Goal: Task Accomplishment & Management: Use online tool/utility

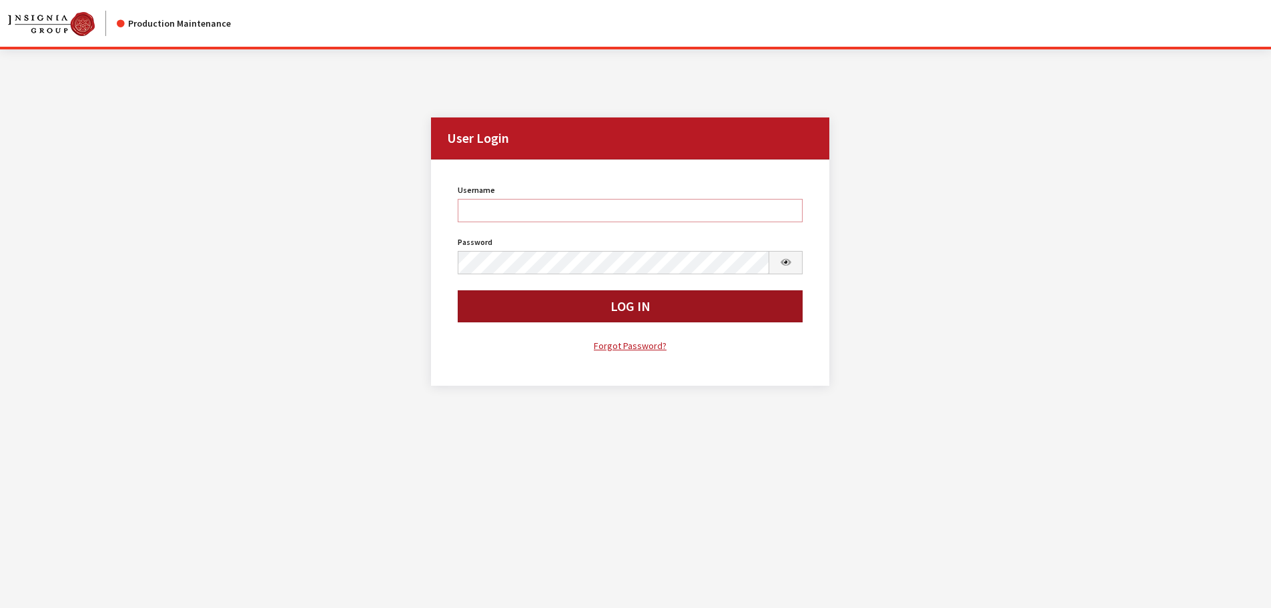
type input "cdorton"
click at [568, 303] on button "Log In" at bounding box center [631, 306] width 346 height 32
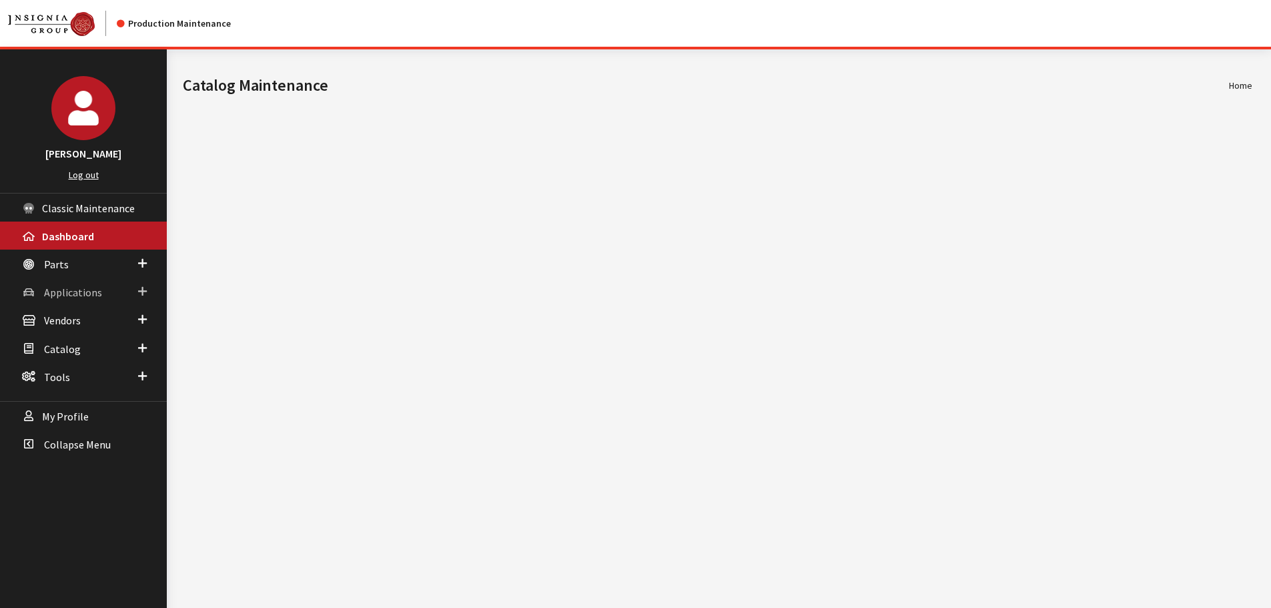
click at [43, 291] on link "Applications" at bounding box center [83, 292] width 167 height 28
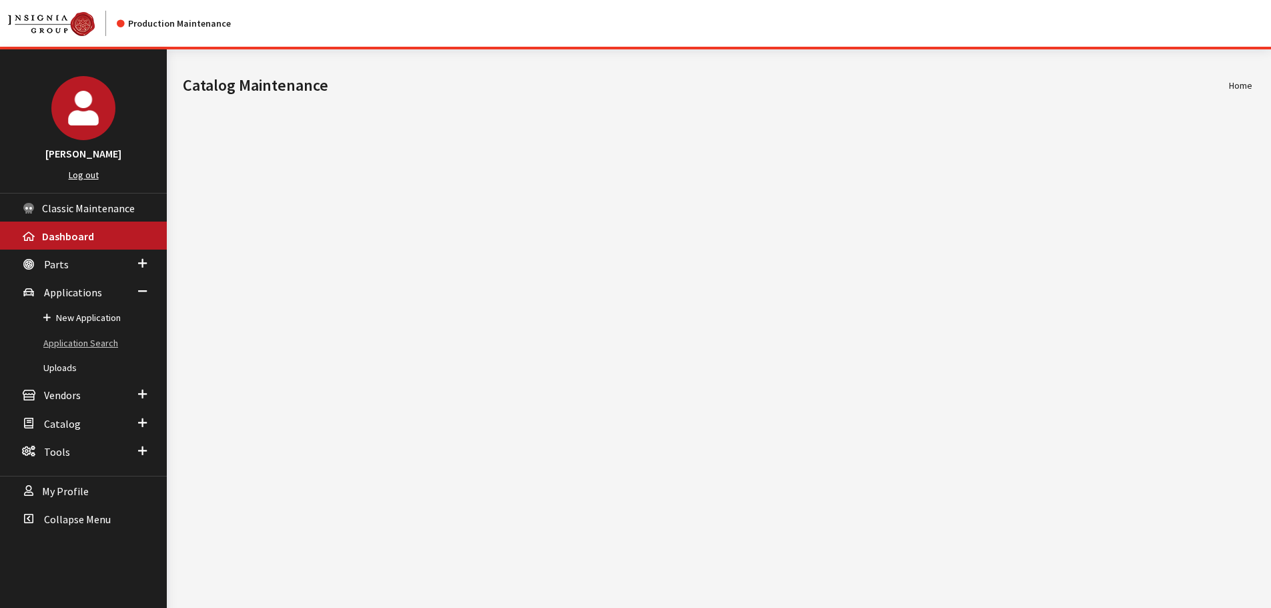
click at [63, 338] on link "Application Search" at bounding box center [83, 343] width 167 height 25
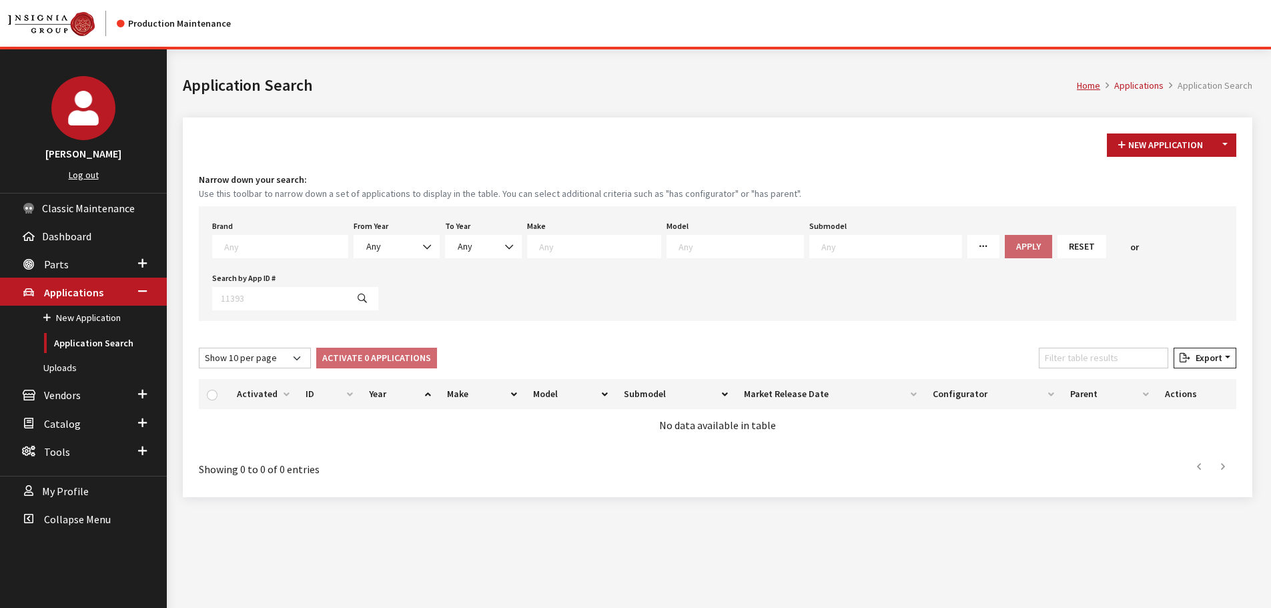
click at [272, 242] on textarea "Search" at bounding box center [285, 246] width 123 height 12
type textarea "vw"
drag, startPoint x: 272, startPoint y: 266, endPoint x: 388, endPoint y: 249, distance: 117.8
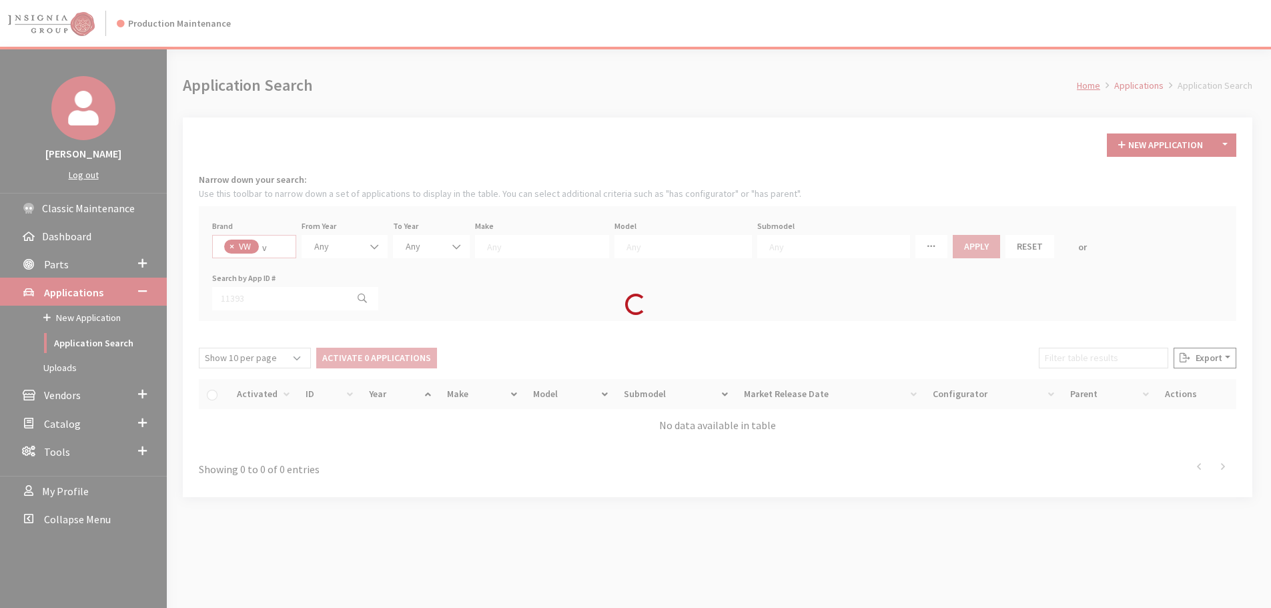
select select "11"
select select
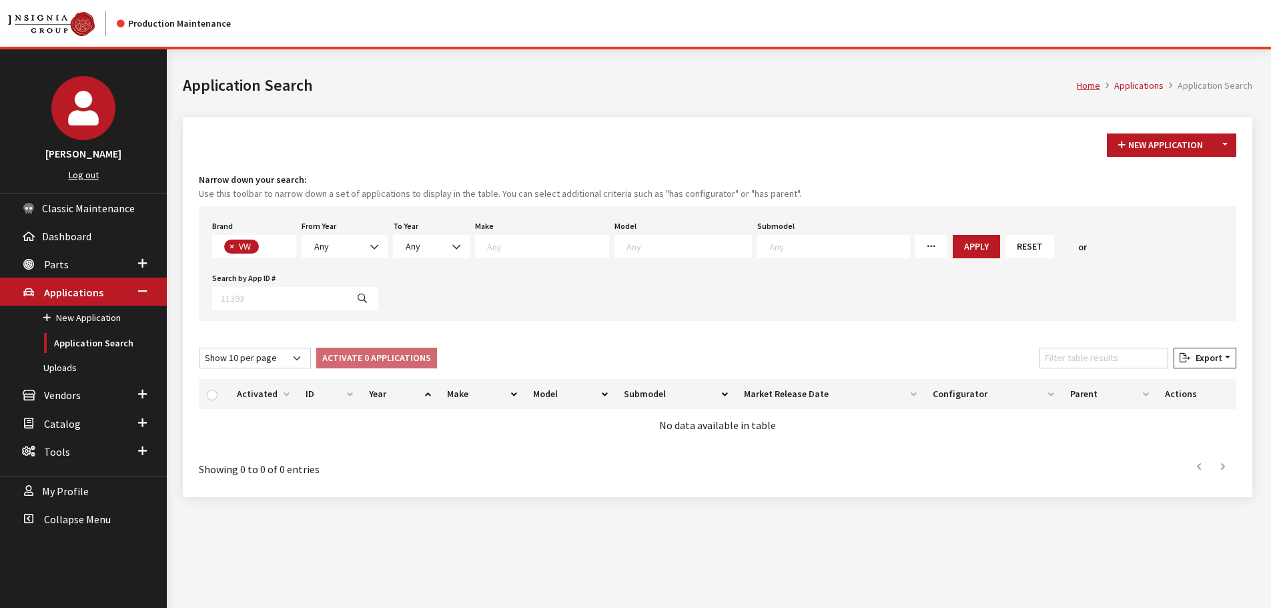
scroll to position [368, 0]
click at [370, 240] on b at bounding box center [370, 240] width 0 height 0
select select "2026"
select select
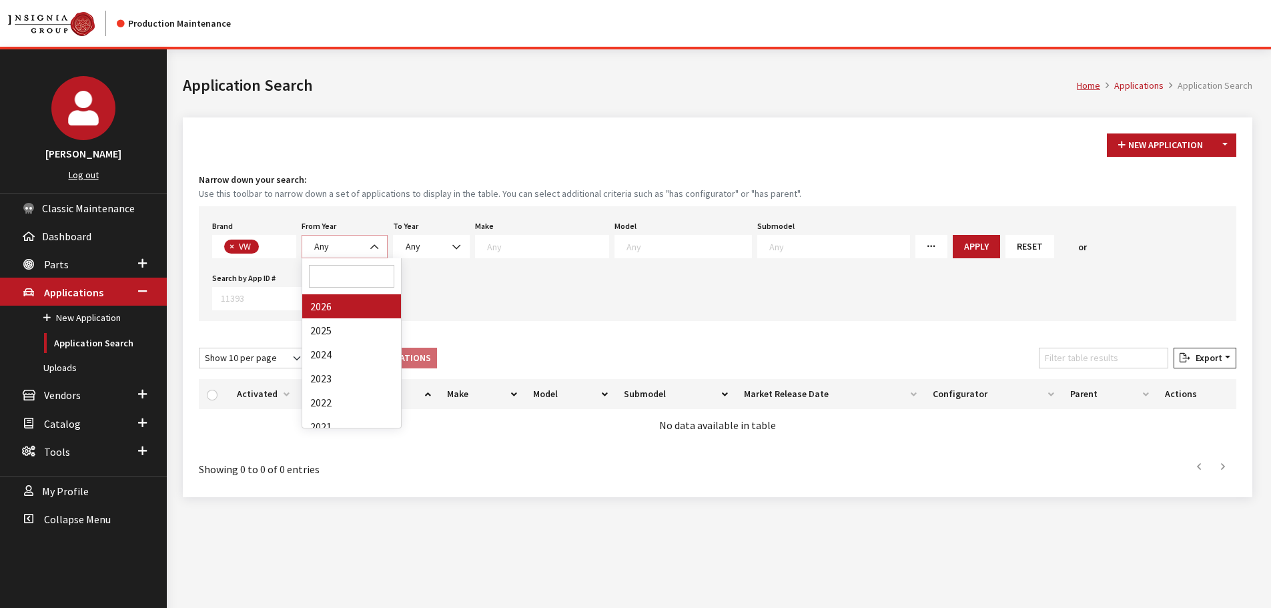
select select
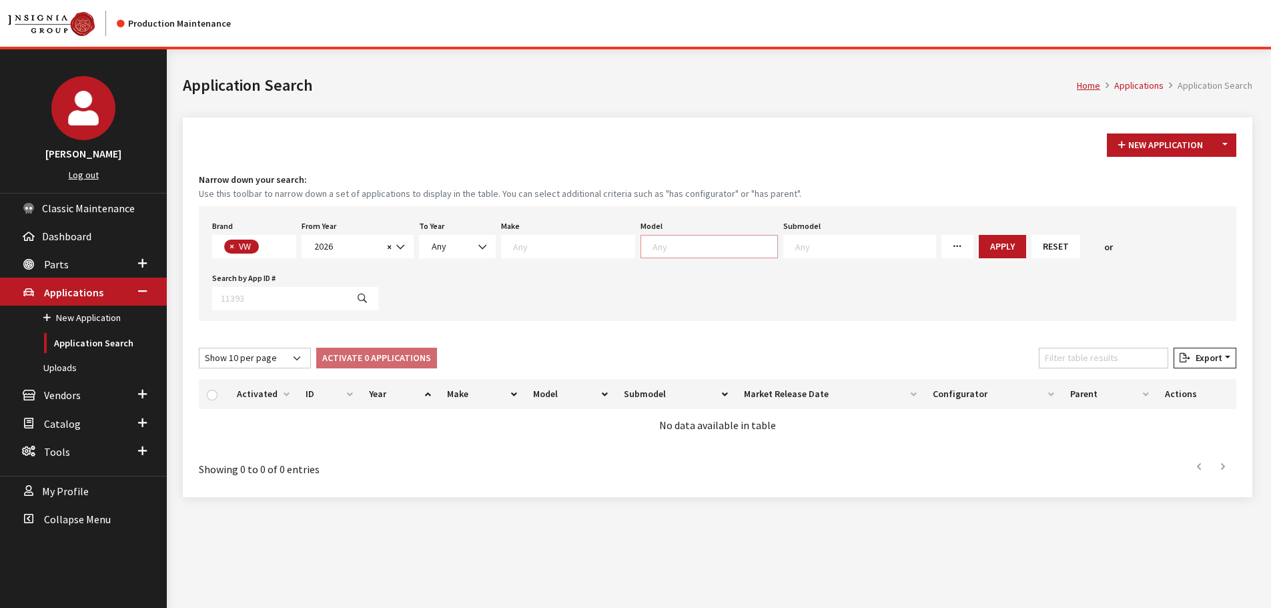
click at [659, 247] on textarea "Search" at bounding box center [714, 246] width 125 height 12
select select "915"
click at [690, 241] on span "× Atlas" at bounding box center [686, 246] width 93 height 23
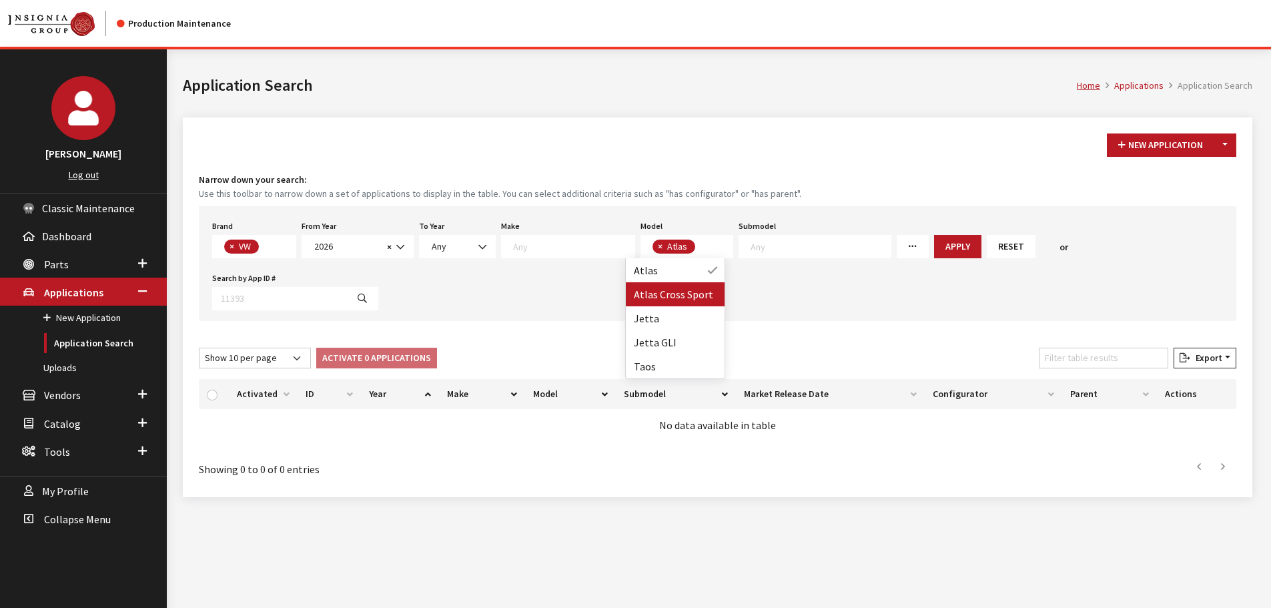
select select
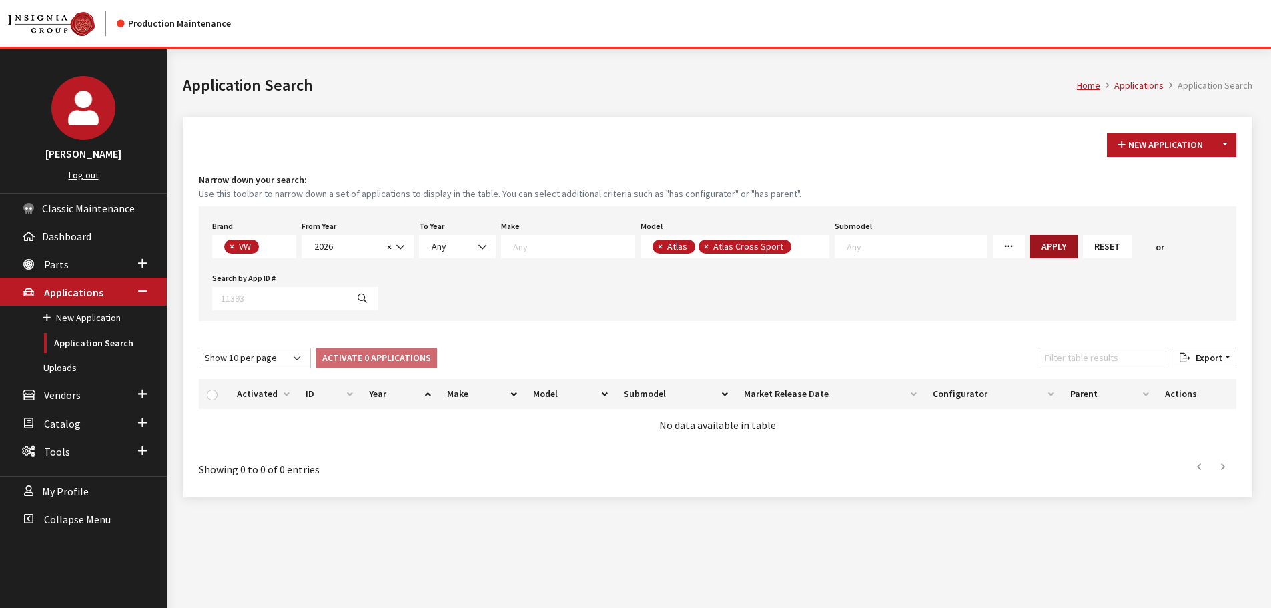
click at [1030, 251] on button "Apply" at bounding box center [1053, 246] width 47 height 23
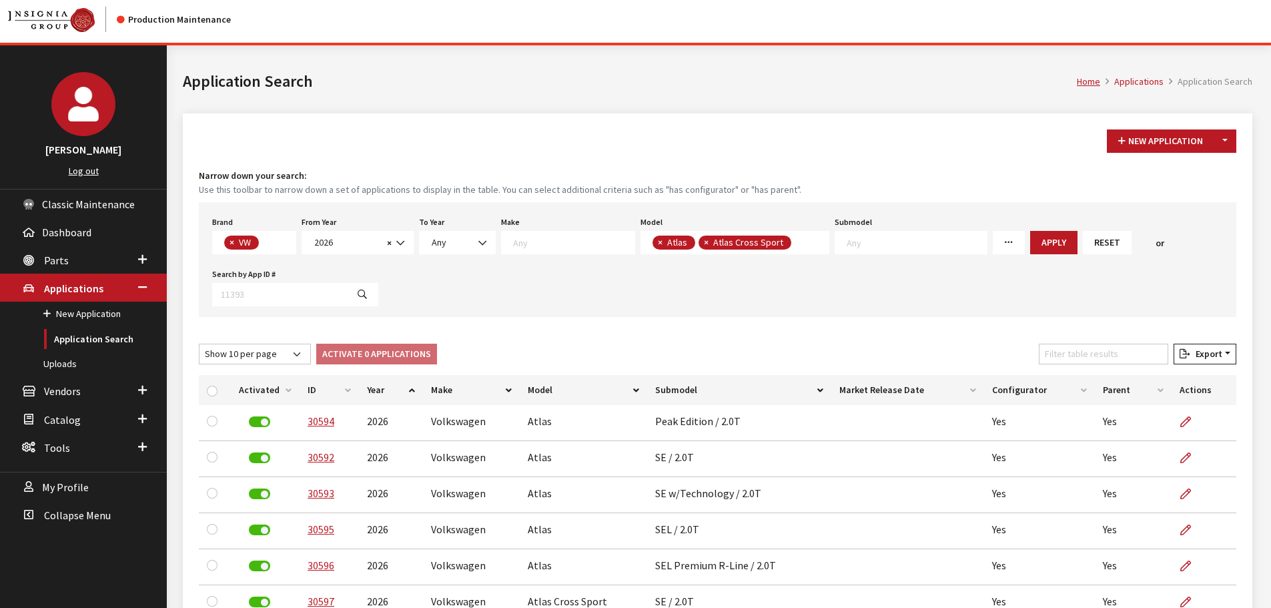
scroll to position [0, 0]
